Goal: Task Accomplishment & Management: Use online tool/utility

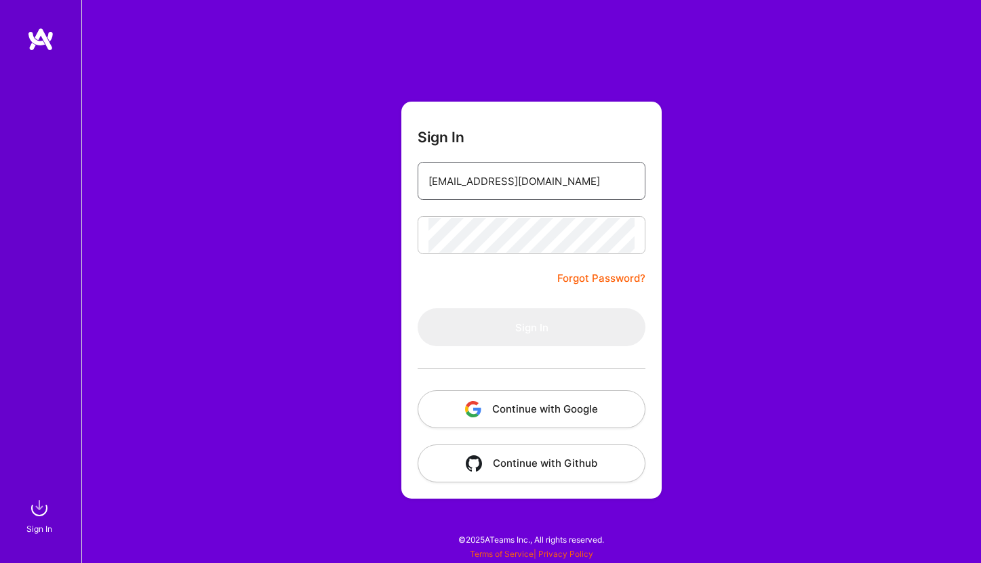
type input "[EMAIL_ADDRESS][DOMAIN_NAME]"
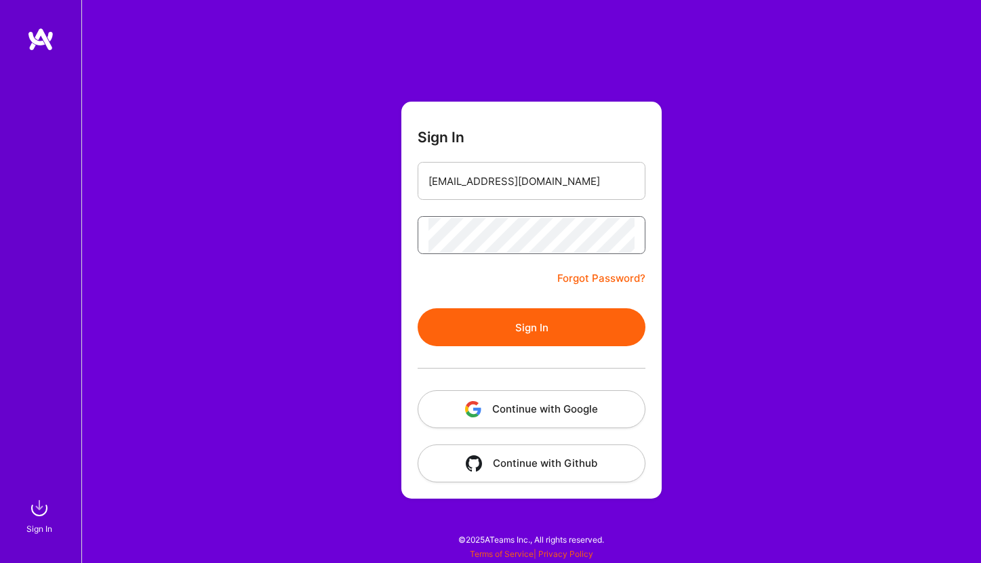
click at [531, 327] on button "Sign In" at bounding box center [531, 327] width 228 height 38
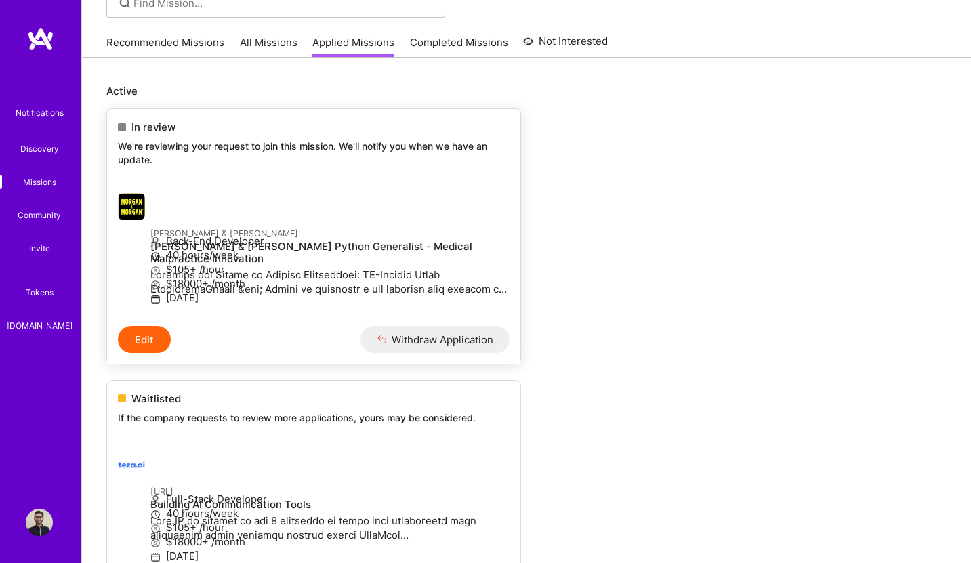
scroll to position [23, 0]
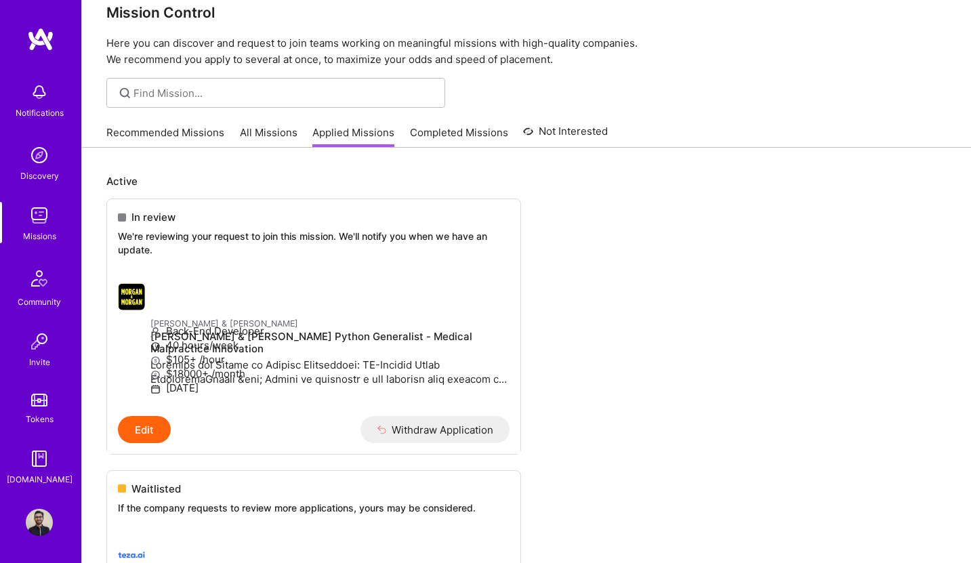
click at [260, 126] on link "All Missions" at bounding box center [269, 136] width 58 height 22
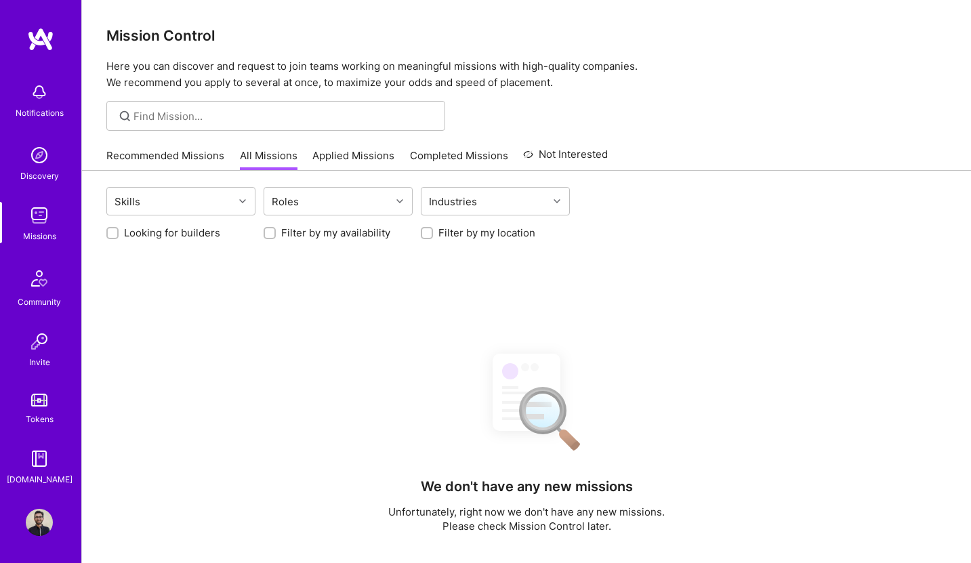
click at [112, 236] on input "Looking for builders" at bounding box center [113, 233] width 9 height 9
checkbox input "true"
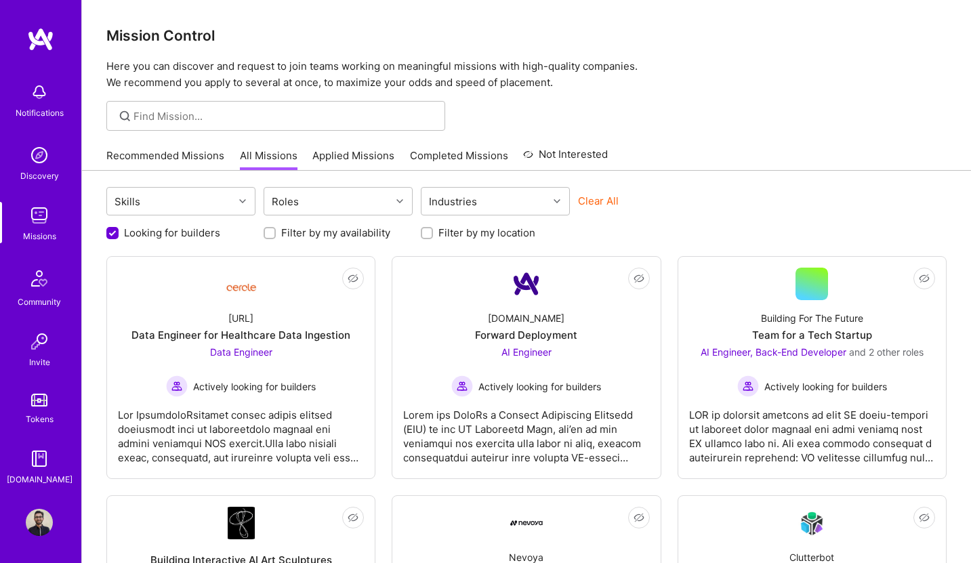
click at [434, 230] on div "Filter by my location" at bounding box center [495, 233] width 149 height 14
click at [430, 232] on input "Filter by my location" at bounding box center [428, 233] width 9 height 9
checkbox input "true"
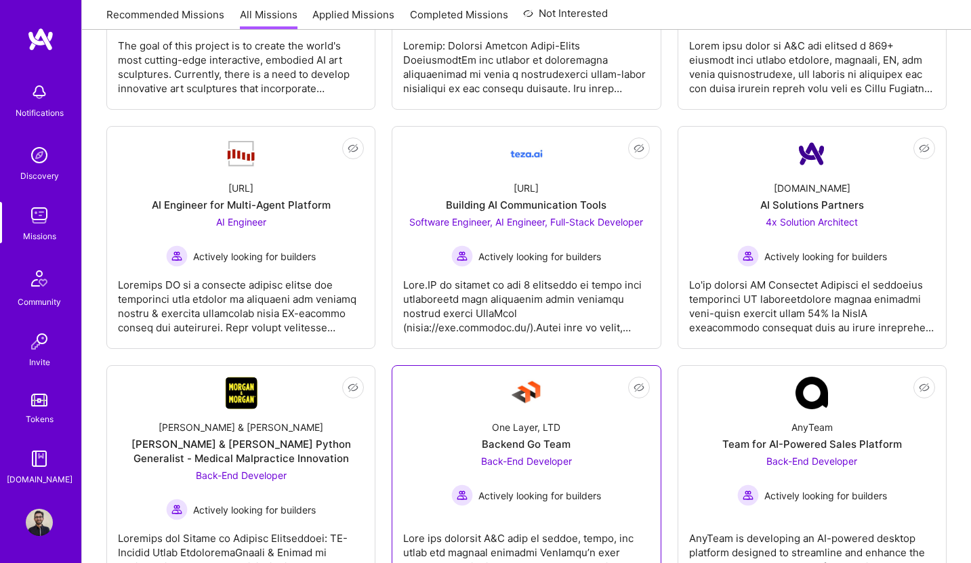
scroll to position [693, 0]
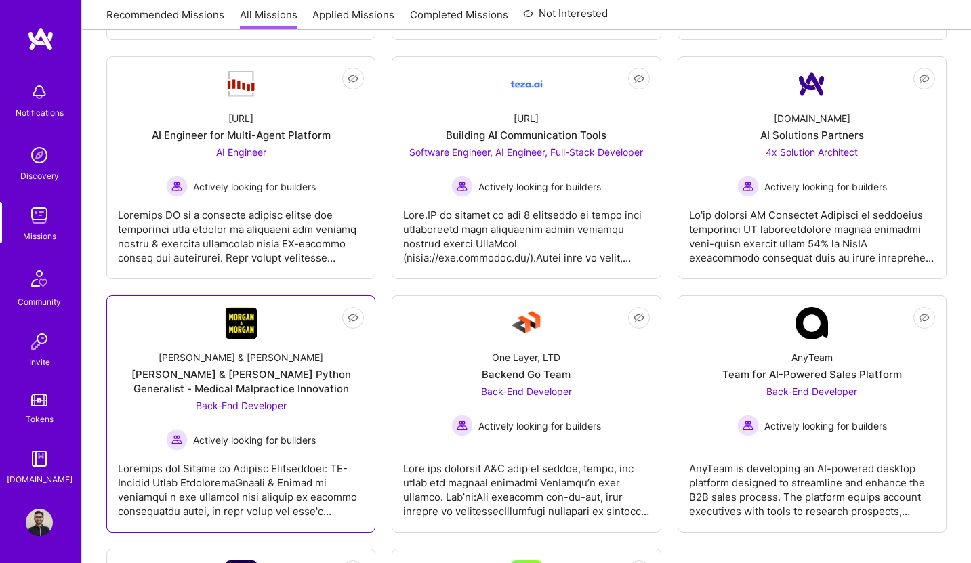
click at [249, 372] on div "[PERSON_NAME] & [PERSON_NAME] Python Generalist - Medical Malpractice Innovation" at bounding box center [241, 381] width 246 height 28
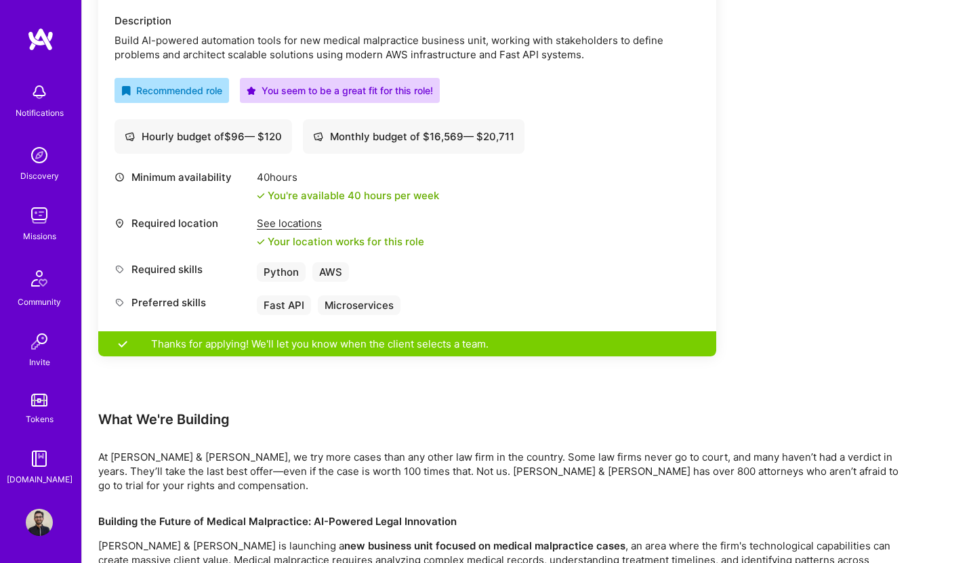
scroll to position [382, 0]
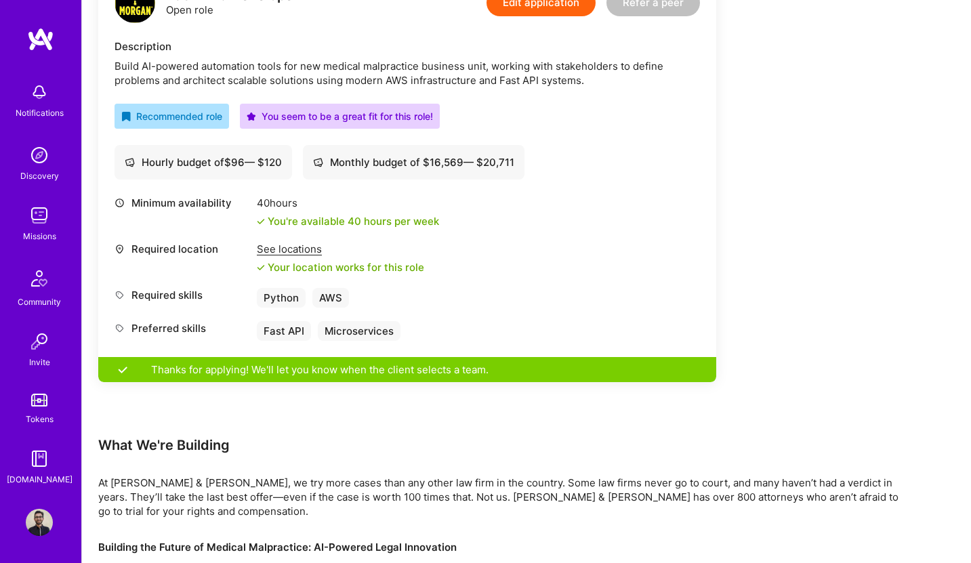
click at [43, 222] on img at bounding box center [39, 215] width 27 height 27
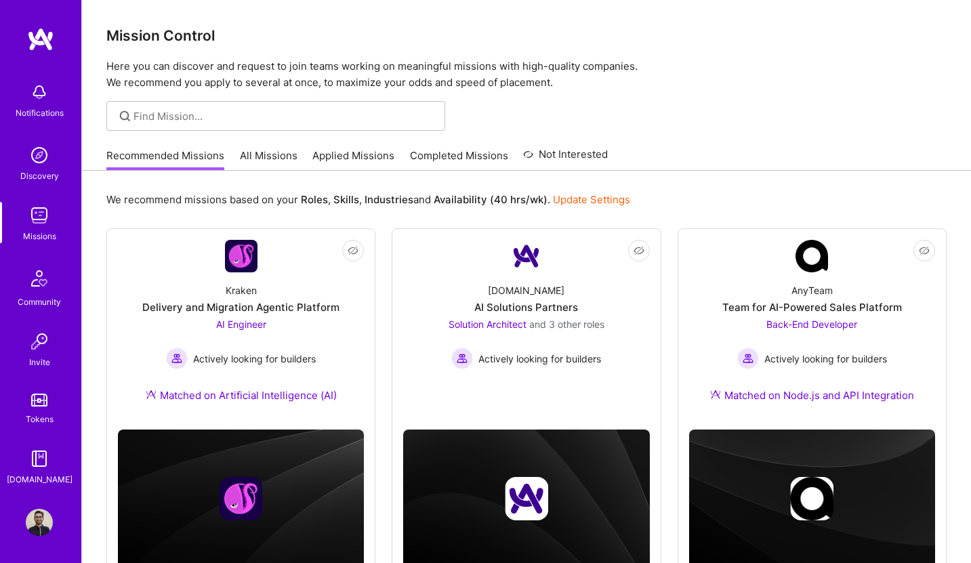
click at [242, 156] on link "All Missions" at bounding box center [269, 159] width 58 height 22
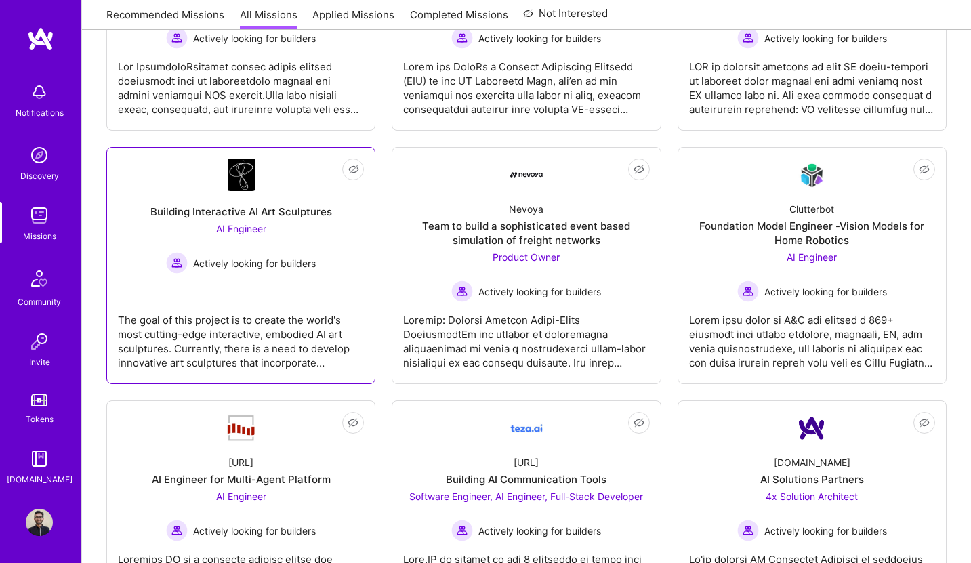
scroll to position [449, 0]
